Goal: Transaction & Acquisition: Purchase product/service

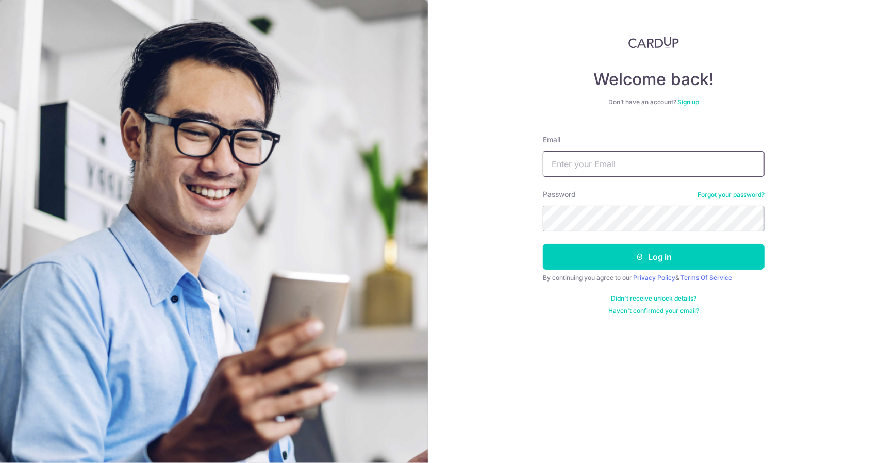
click at [629, 162] on input "Email" at bounding box center [654, 164] width 222 height 26
type input "aloysiouslye@hotmail.com"
click at [636, 270] on form "Email aloysiouslye@hotmail.com Password Forgot your password? Log in By continu…" at bounding box center [654, 221] width 222 height 188
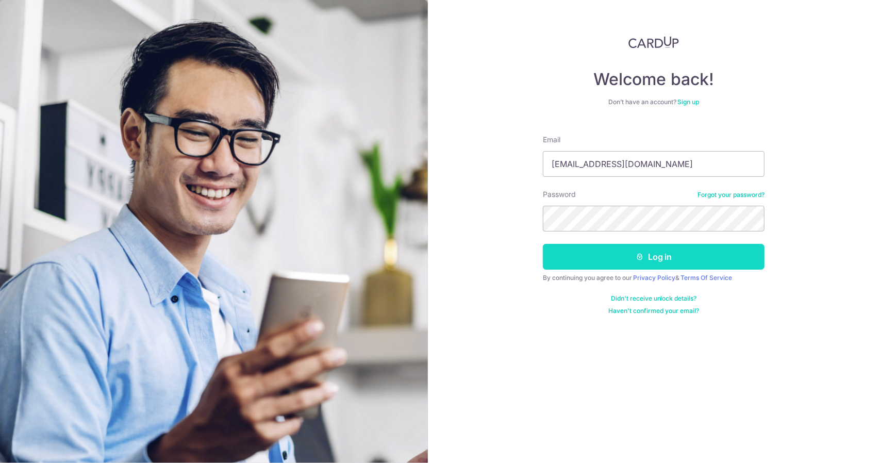
click at [646, 263] on button "Log in" at bounding box center [654, 257] width 222 height 26
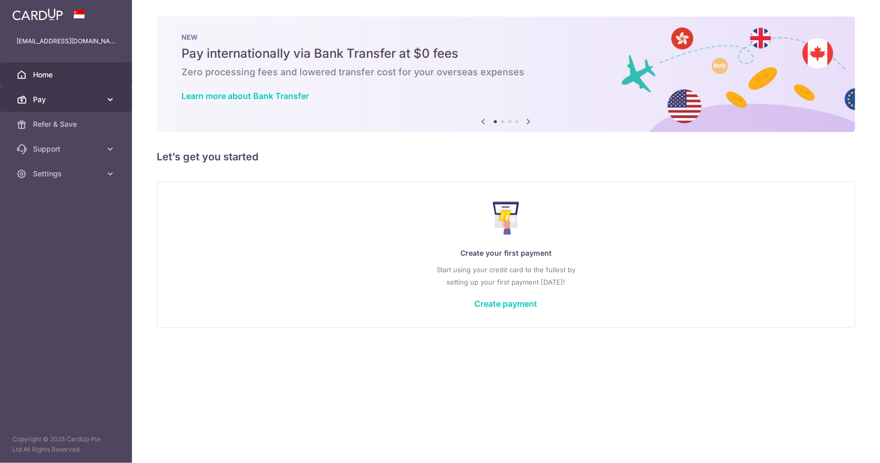
click at [71, 102] on span "Pay" at bounding box center [67, 99] width 68 height 10
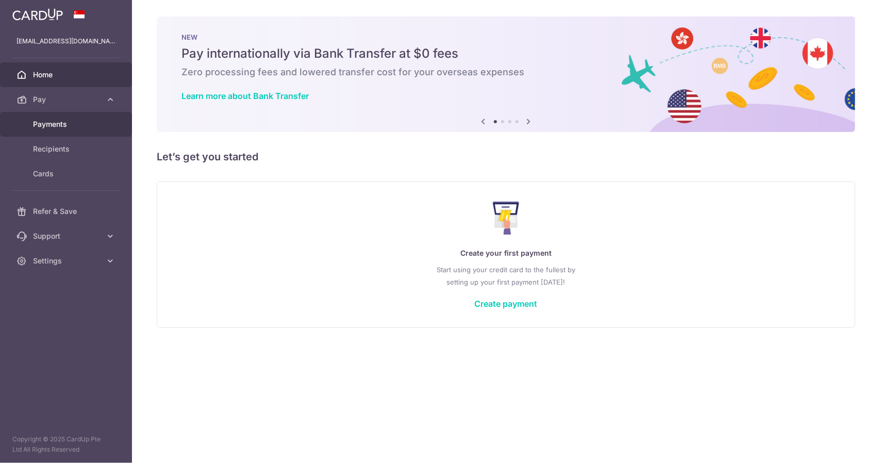
click at [63, 123] on span "Payments" at bounding box center [67, 124] width 68 height 10
